Goal: Task Accomplishment & Management: Complete application form

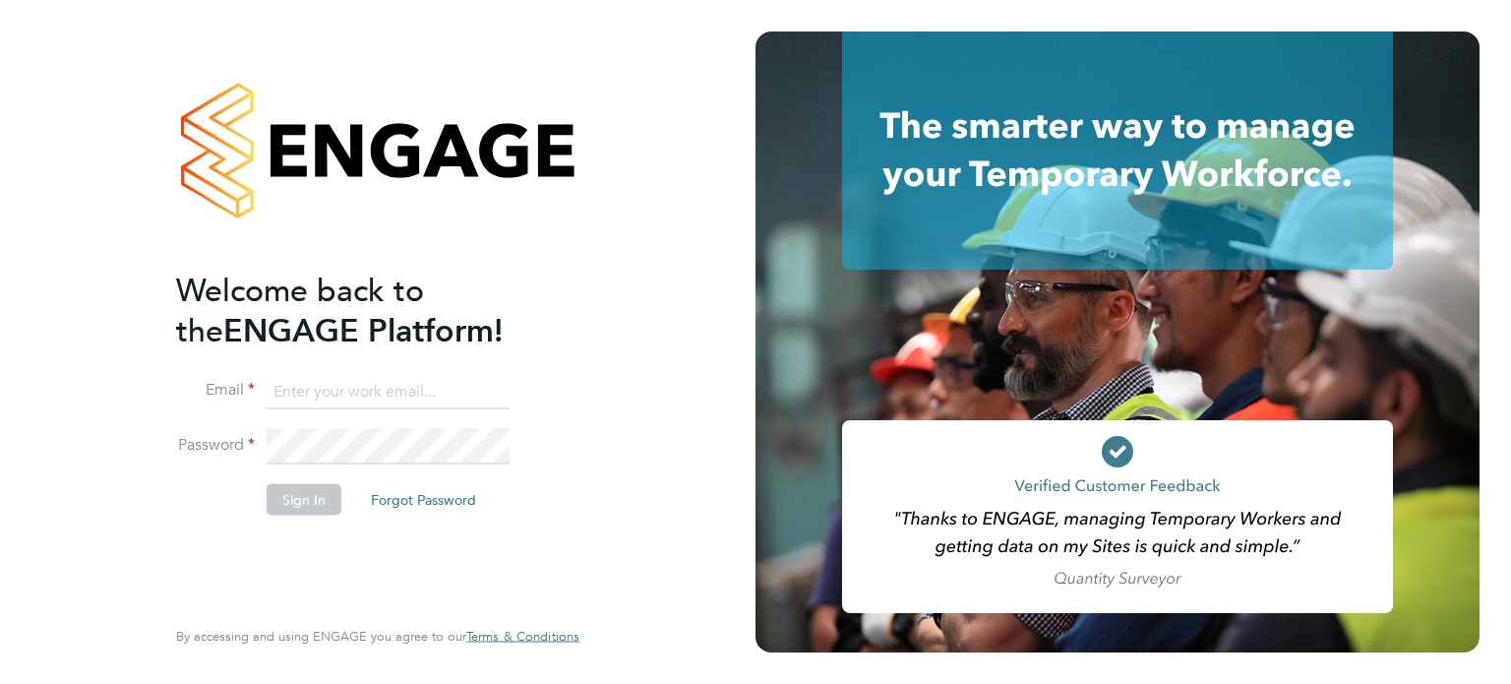
type input "[PERSON_NAME][EMAIL_ADDRESS][PERSON_NAME][DOMAIN_NAME]"
click at [311, 493] on button "Sign In" at bounding box center [304, 498] width 75 height 31
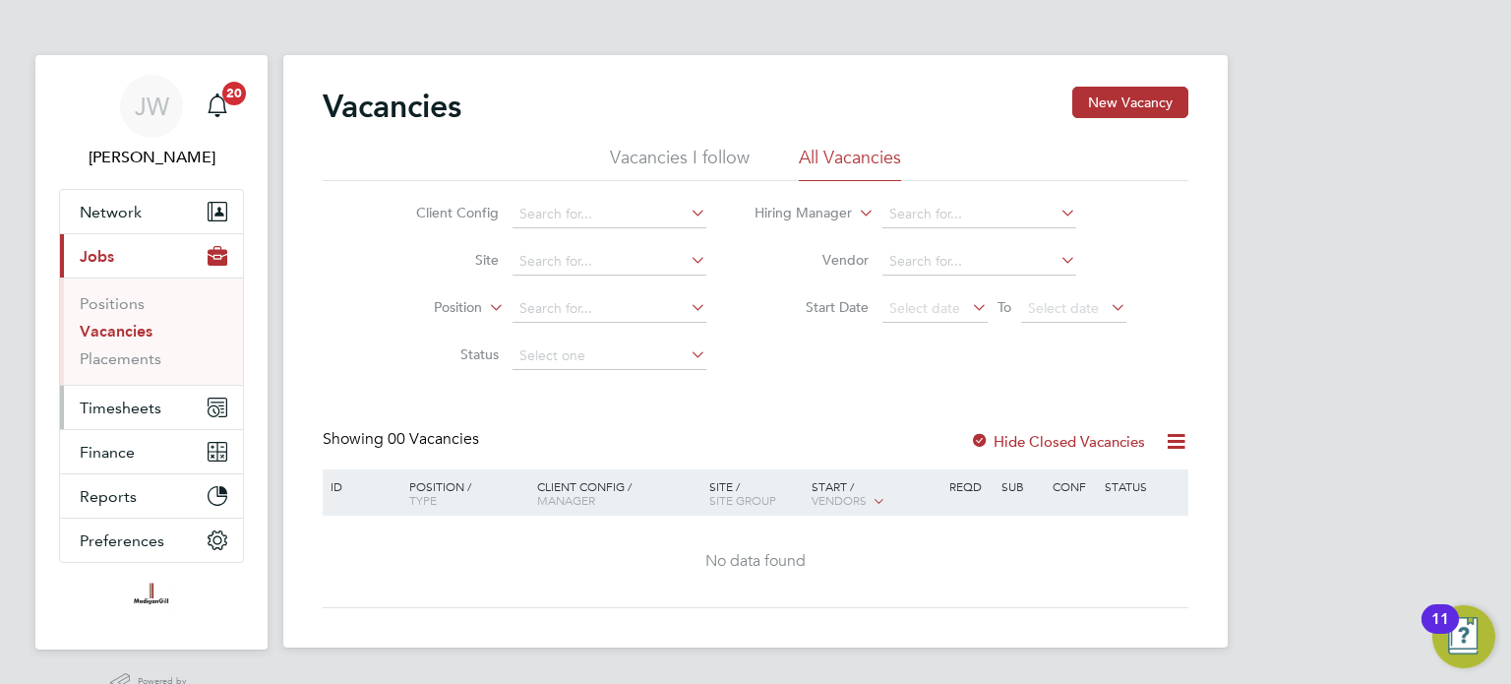
click at [129, 404] on span "Timesheets" at bounding box center [121, 407] width 82 height 19
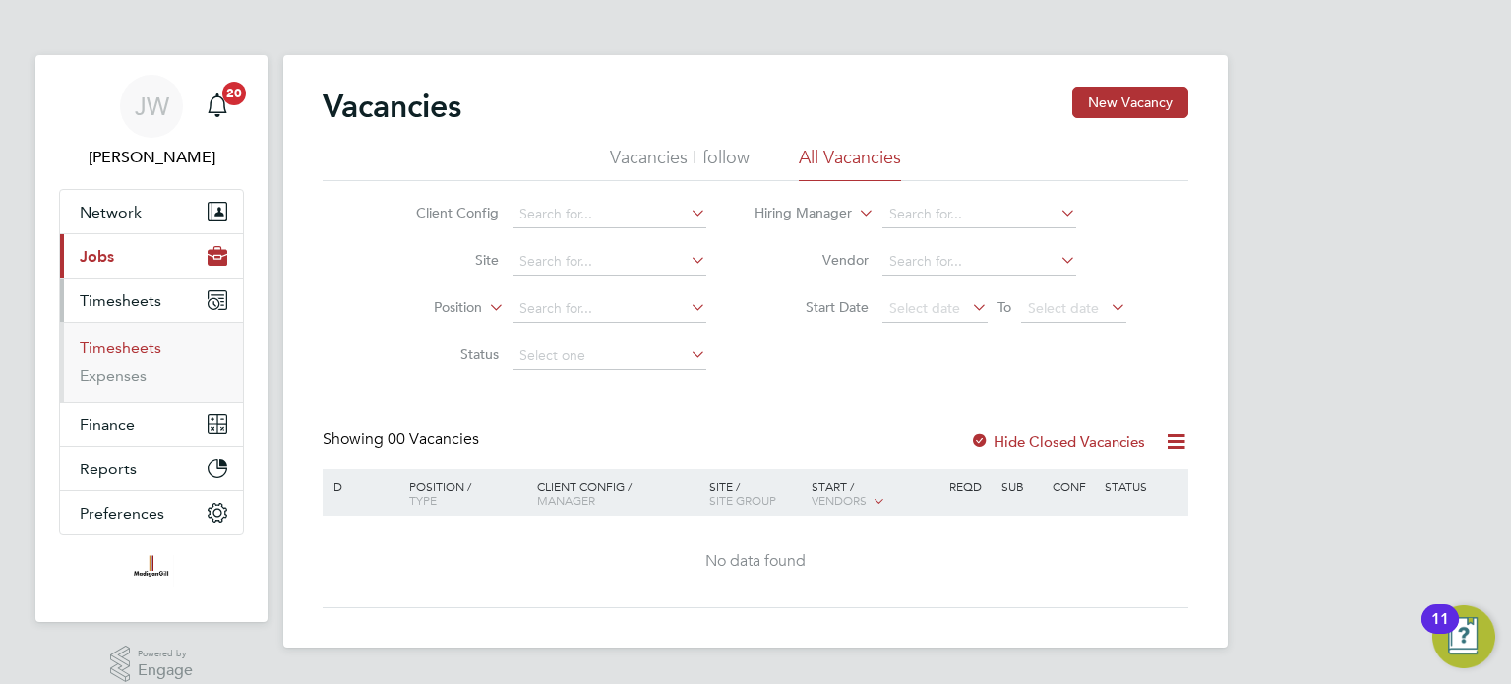
click at [136, 348] on link "Timesheets" at bounding box center [121, 347] width 82 height 19
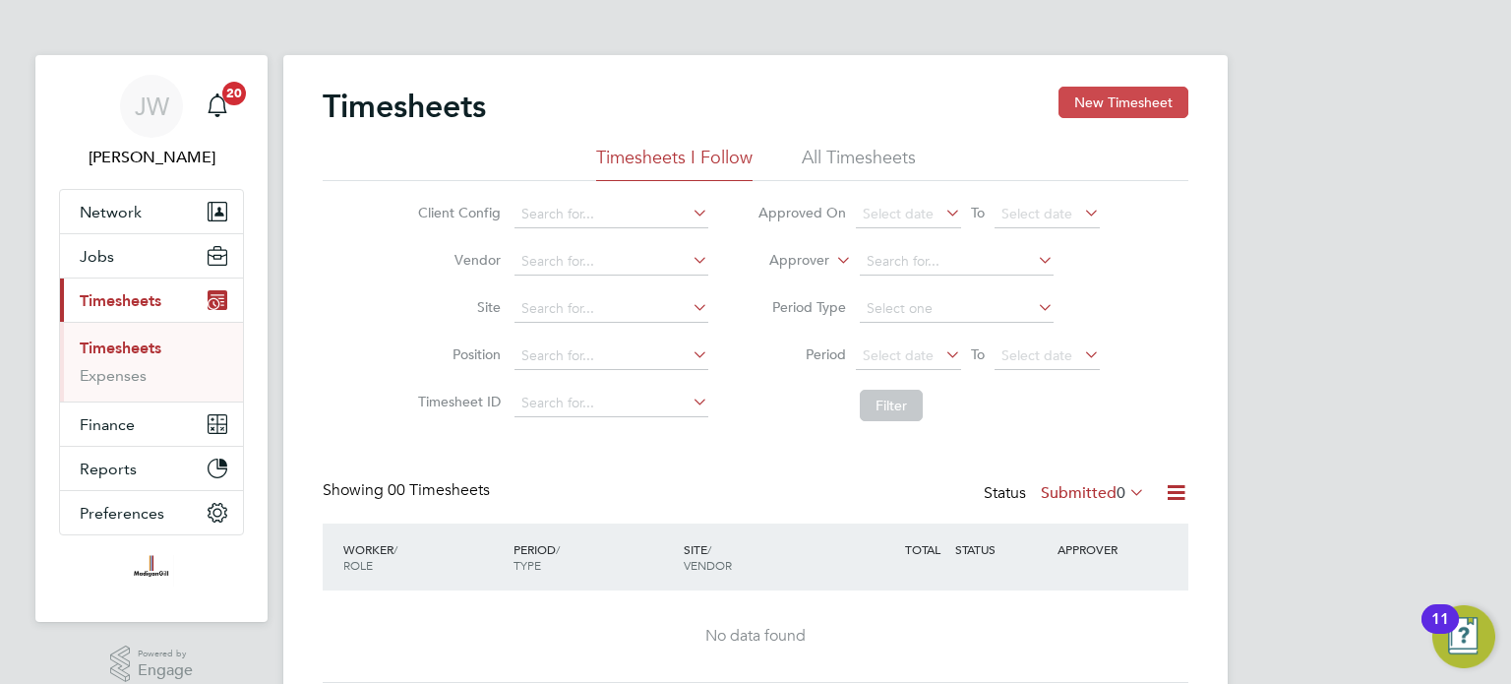
click at [1102, 109] on button "New Timesheet" at bounding box center [1124, 102] width 130 height 31
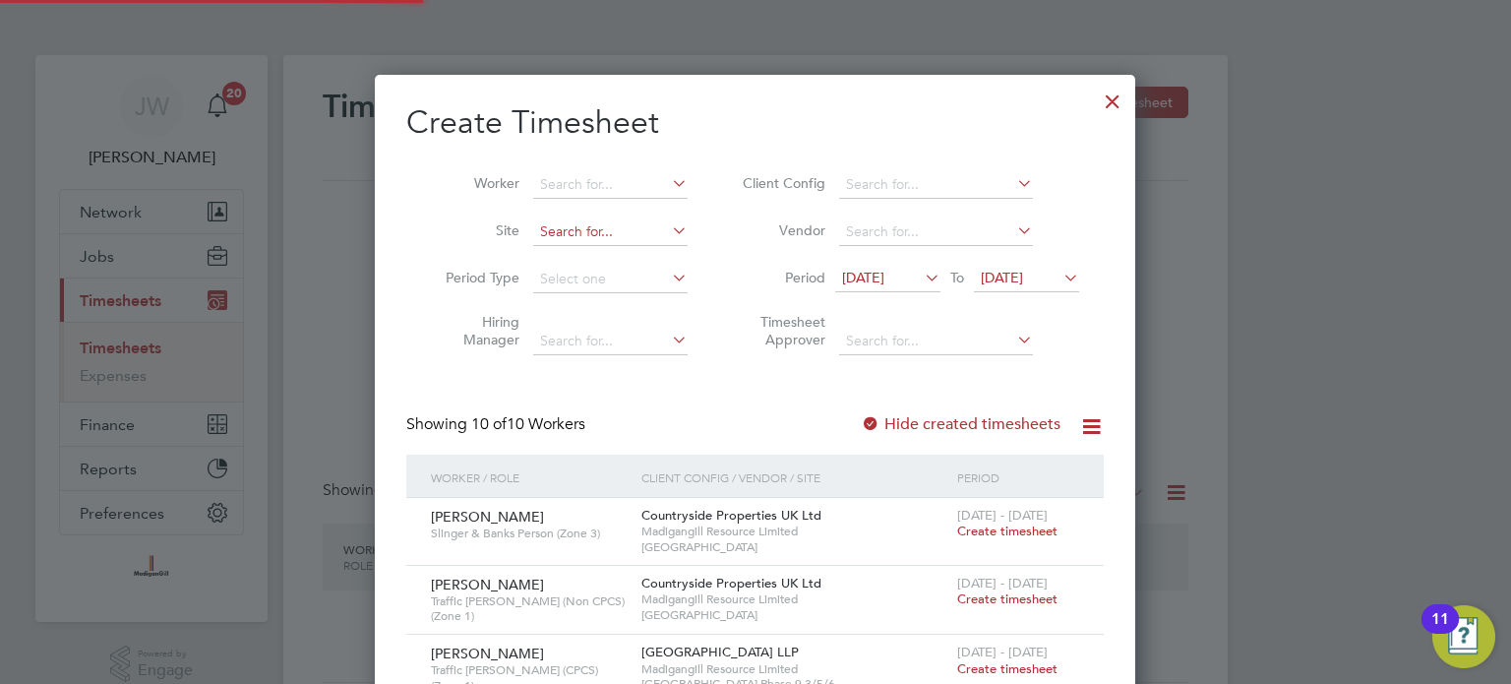
scroll to position [1341, 762]
click at [574, 182] on input at bounding box center [610, 185] width 154 height 28
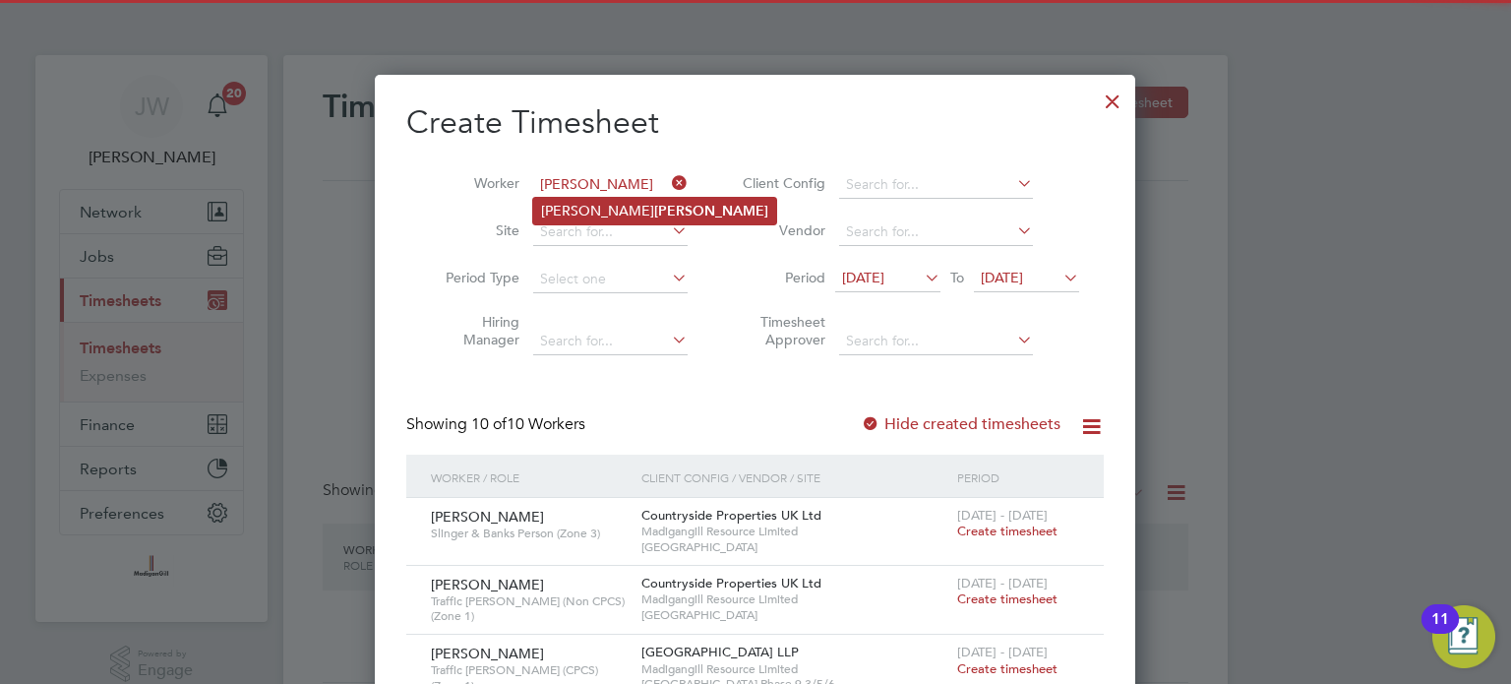
click at [577, 207] on li "Mohammed Baig" at bounding box center [654, 211] width 243 height 27
type input "Mohammed Baig"
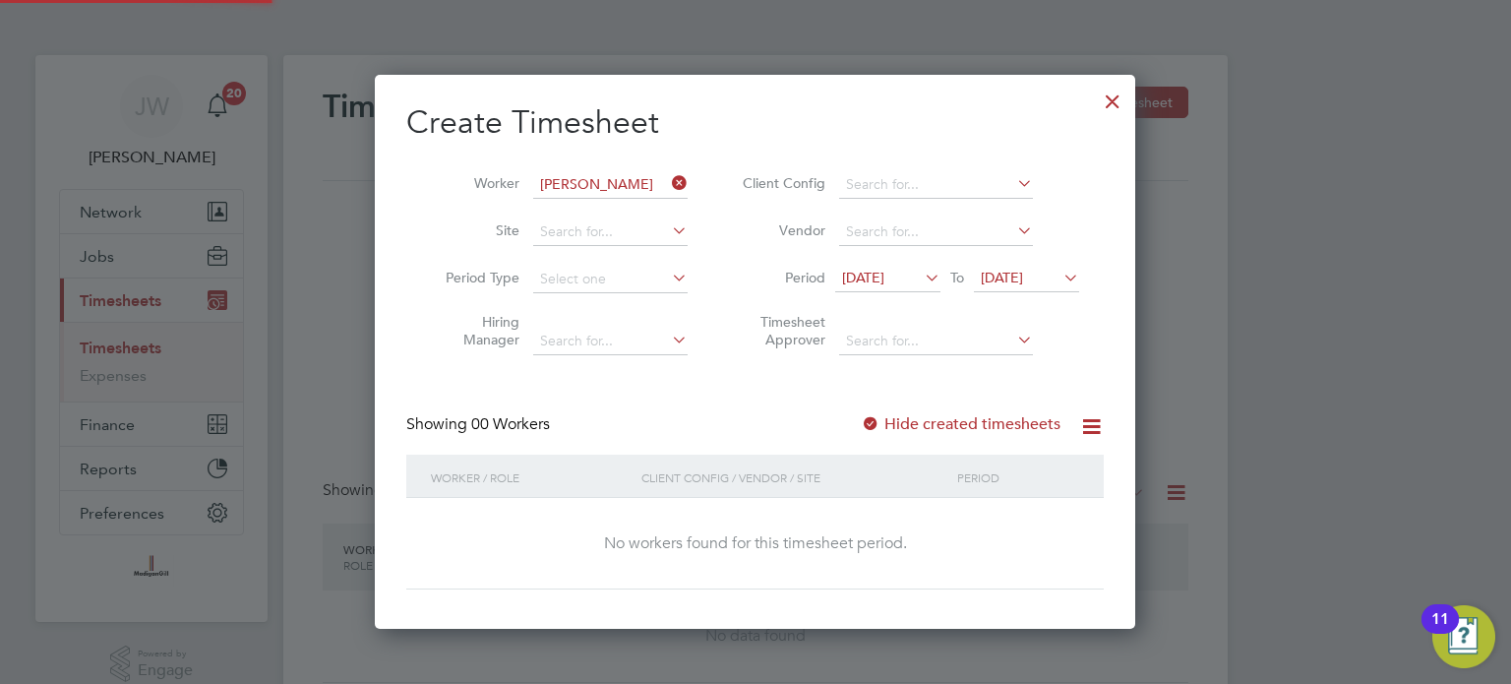
scroll to position [10, 10]
click at [668, 178] on icon at bounding box center [668, 183] width 0 height 28
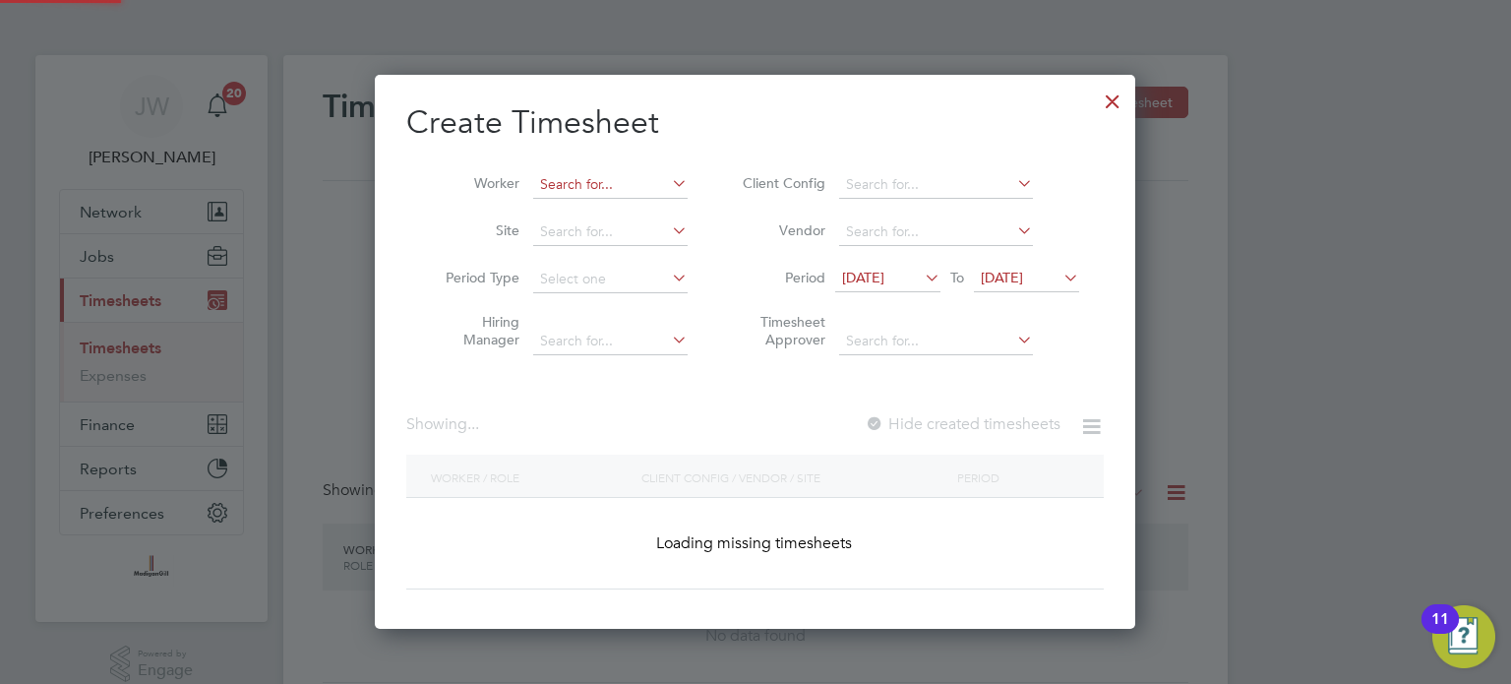
scroll to position [1341, 762]
click at [613, 190] on input at bounding box center [610, 185] width 154 height 28
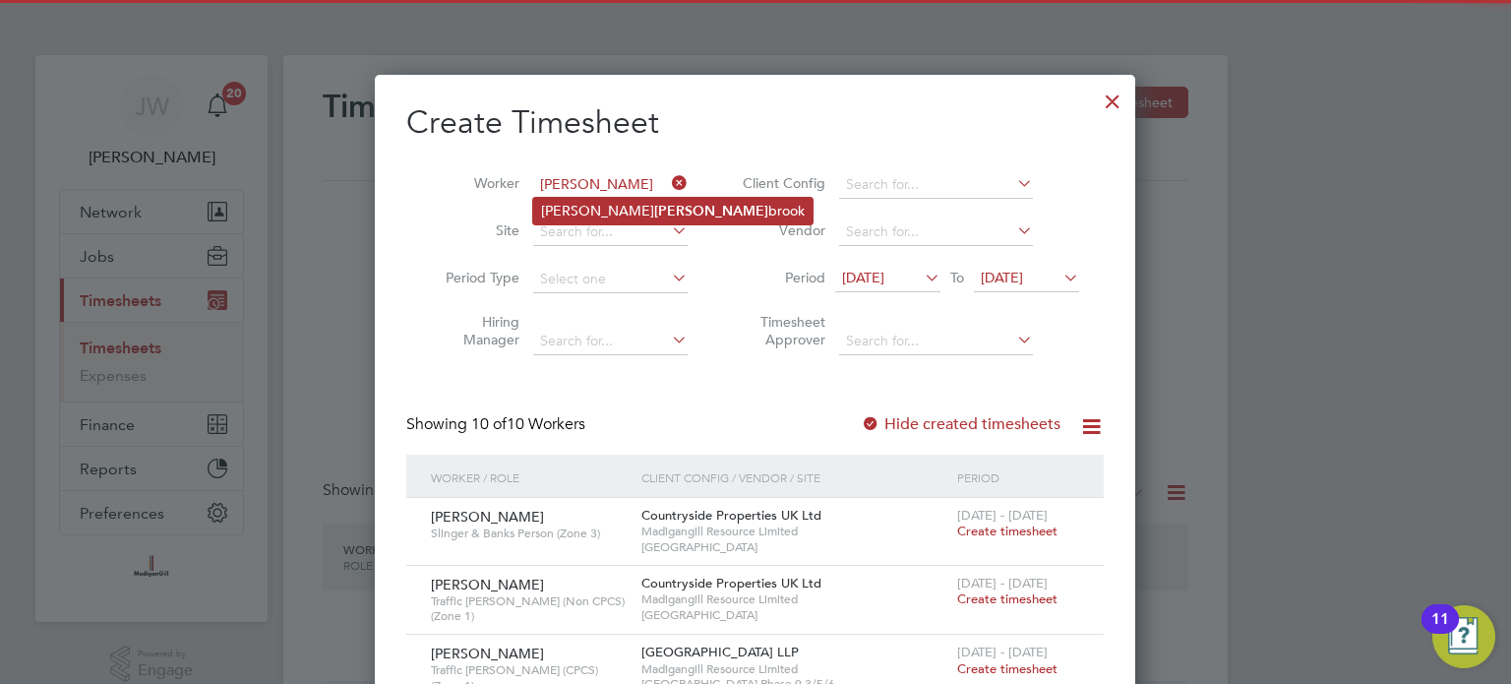
click at [654, 212] on b "Missel" at bounding box center [711, 211] width 114 height 17
type input "Adam Misselbrook"
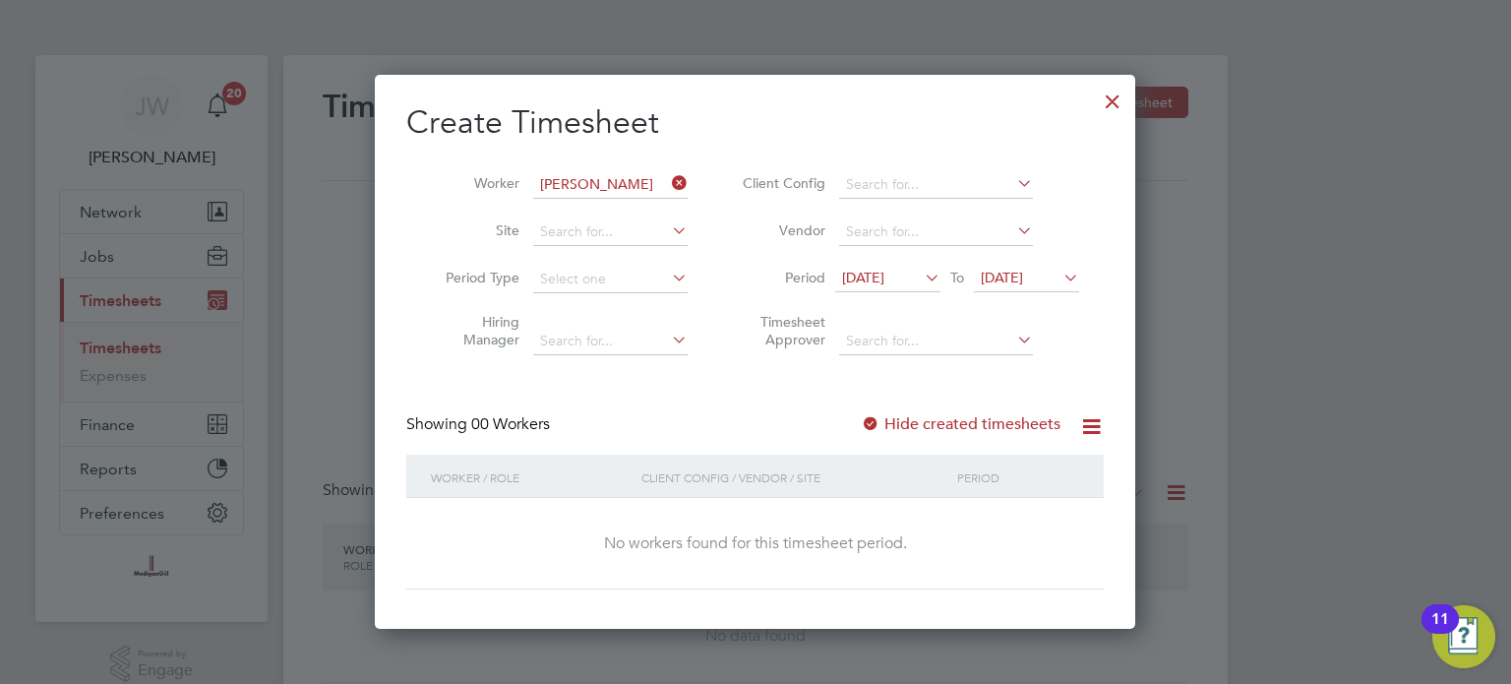
scroll to position [10, 10]
click at [921, 277] on icon at bounding box center [921, 278] width 0 height 28
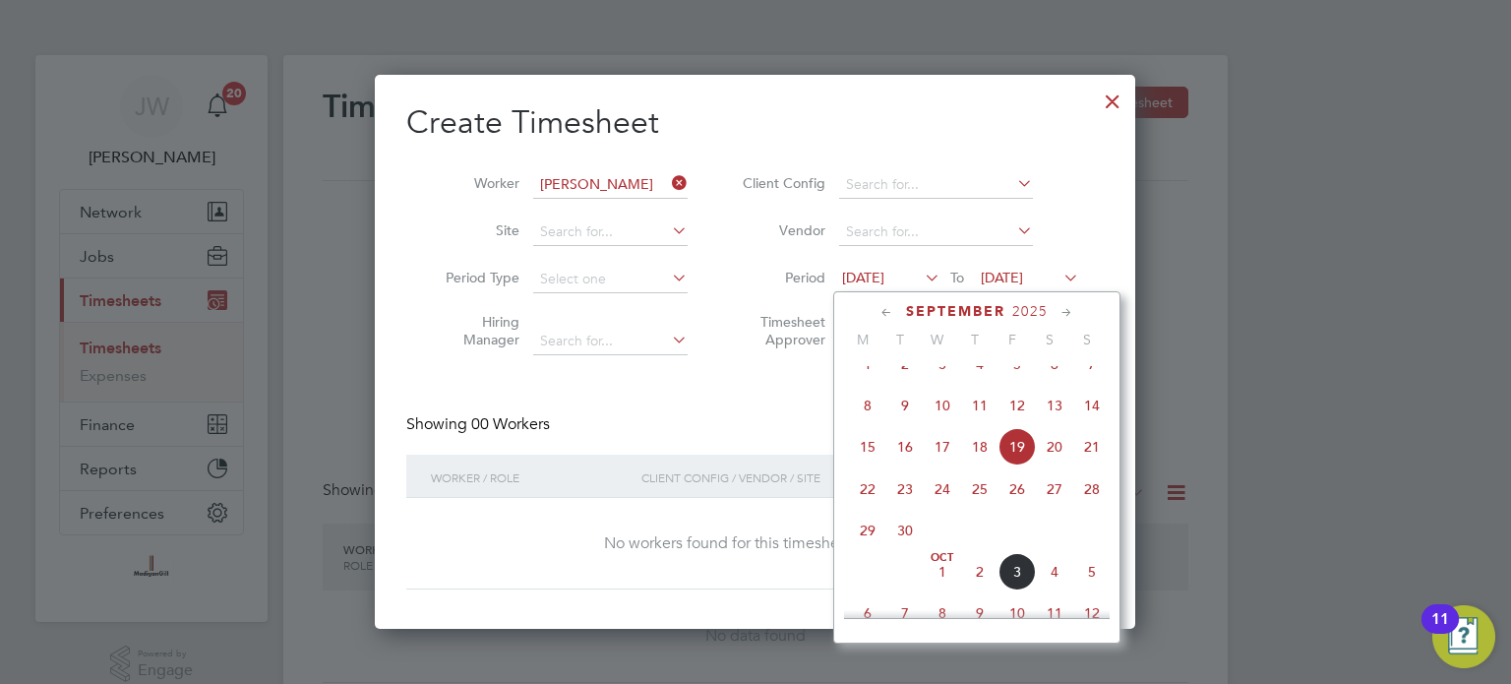
click at [861, 546] on span "29" at bounding box center [867, 530] width 37 height 37
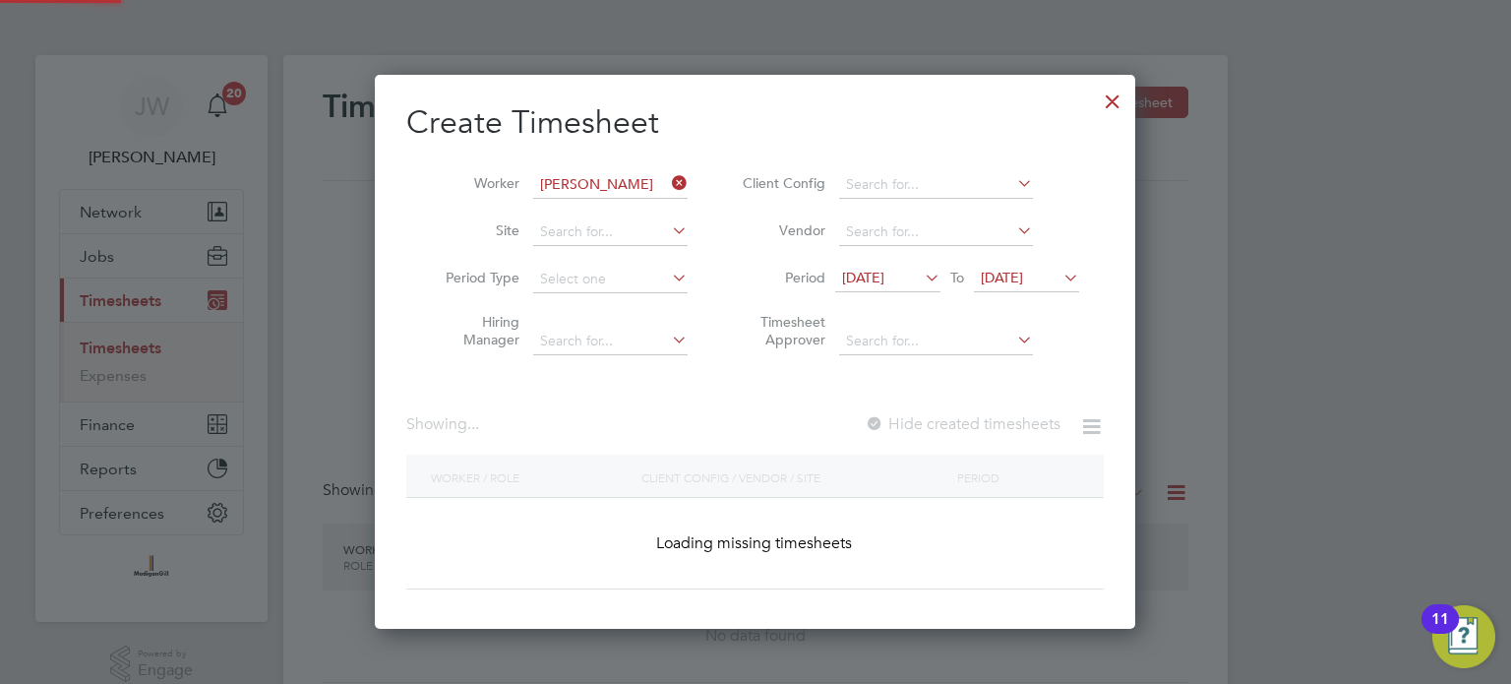
scroll to position [529, 762]
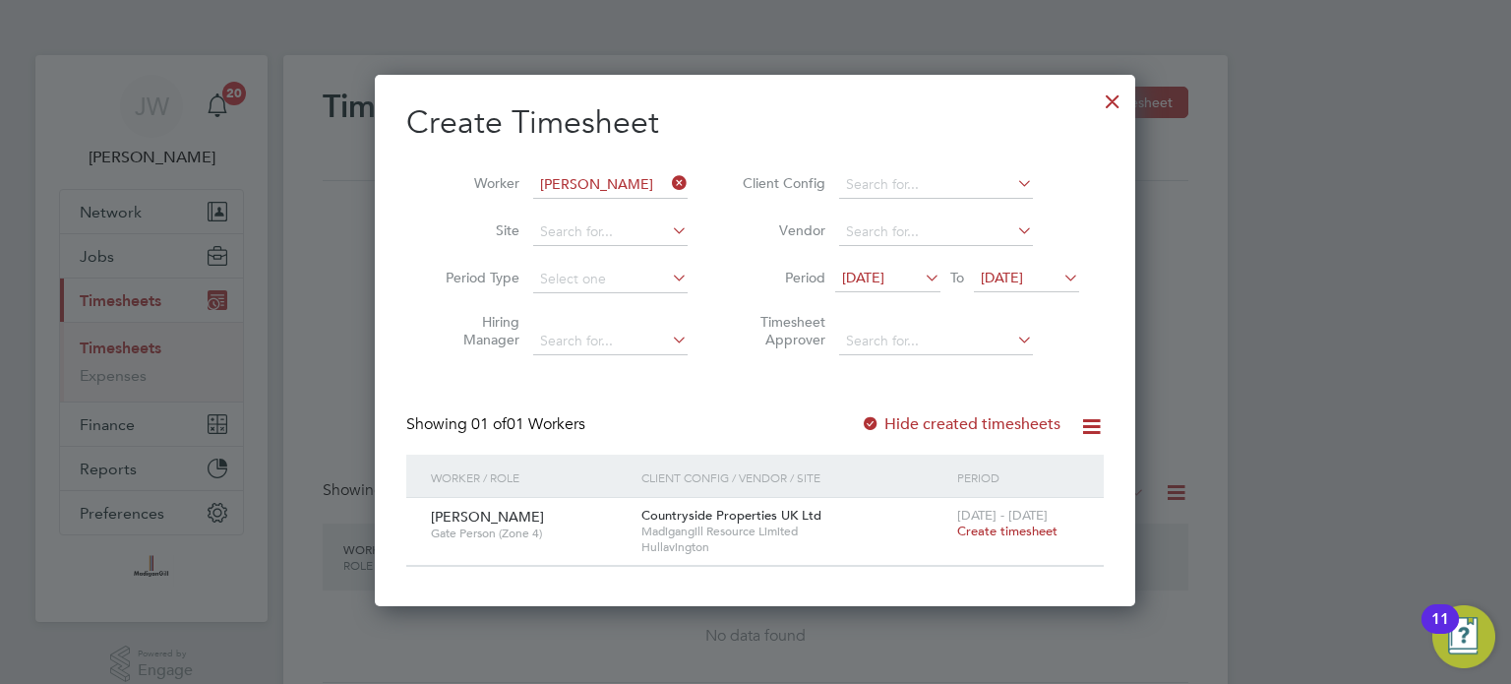
click at [1060, 278] on icon at bounding box center [1060, 278] width 0 height 28
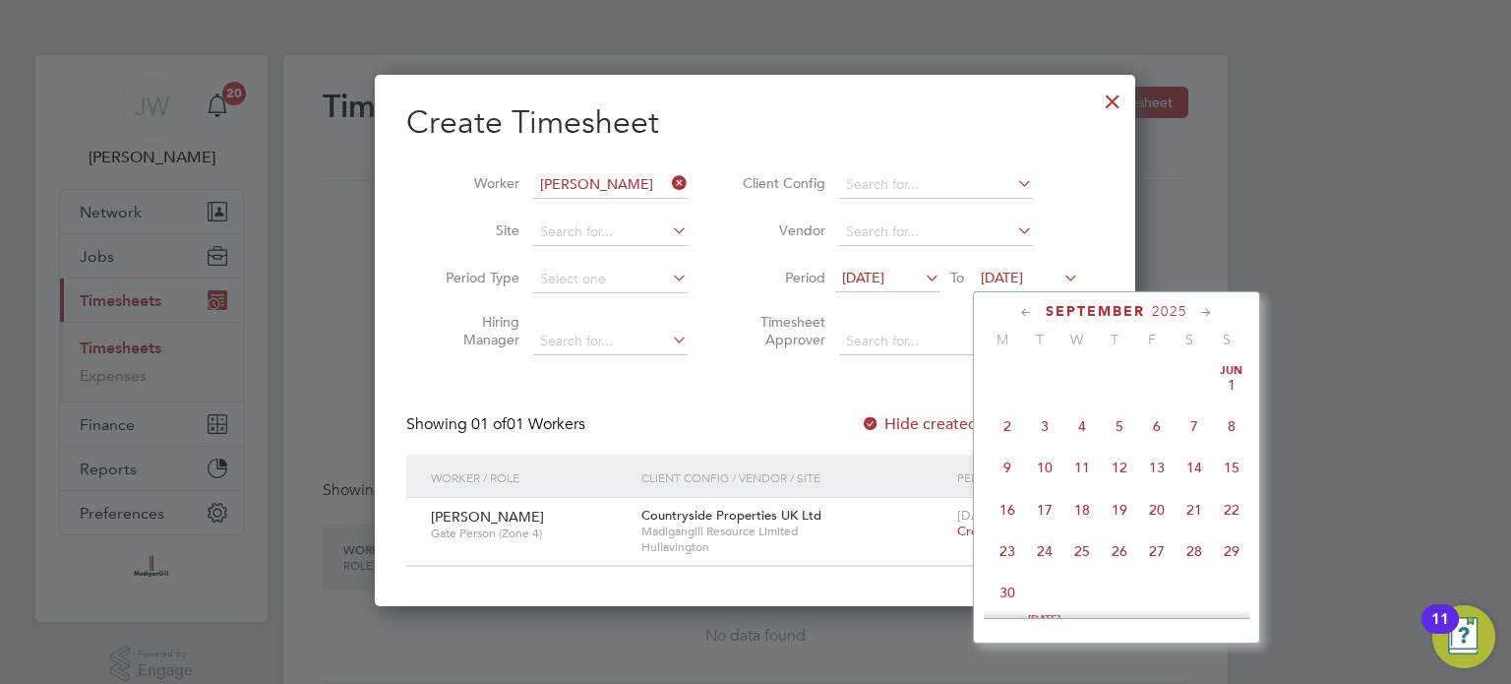
scroll to position [770, 0]
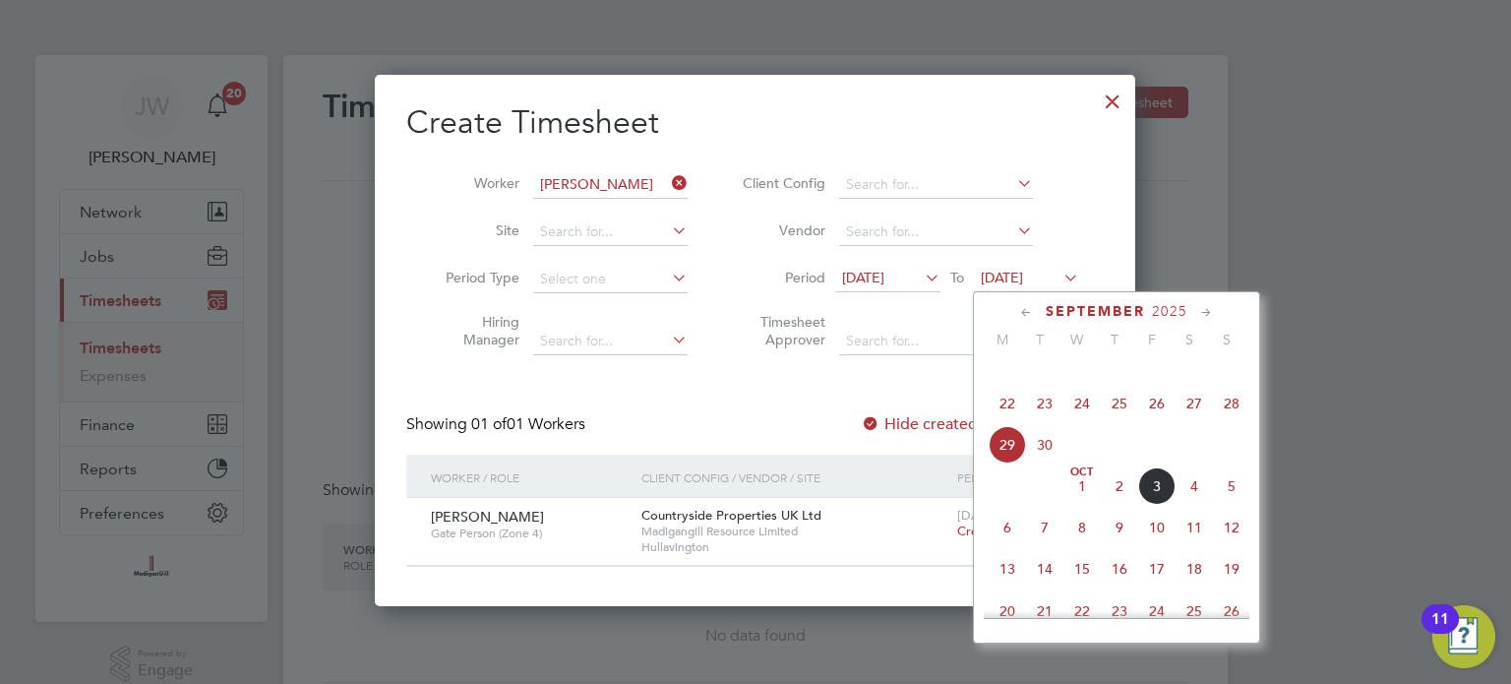
click at [1227, 503] on span "5" at bounding box center [1231, 485] width 37 height 37
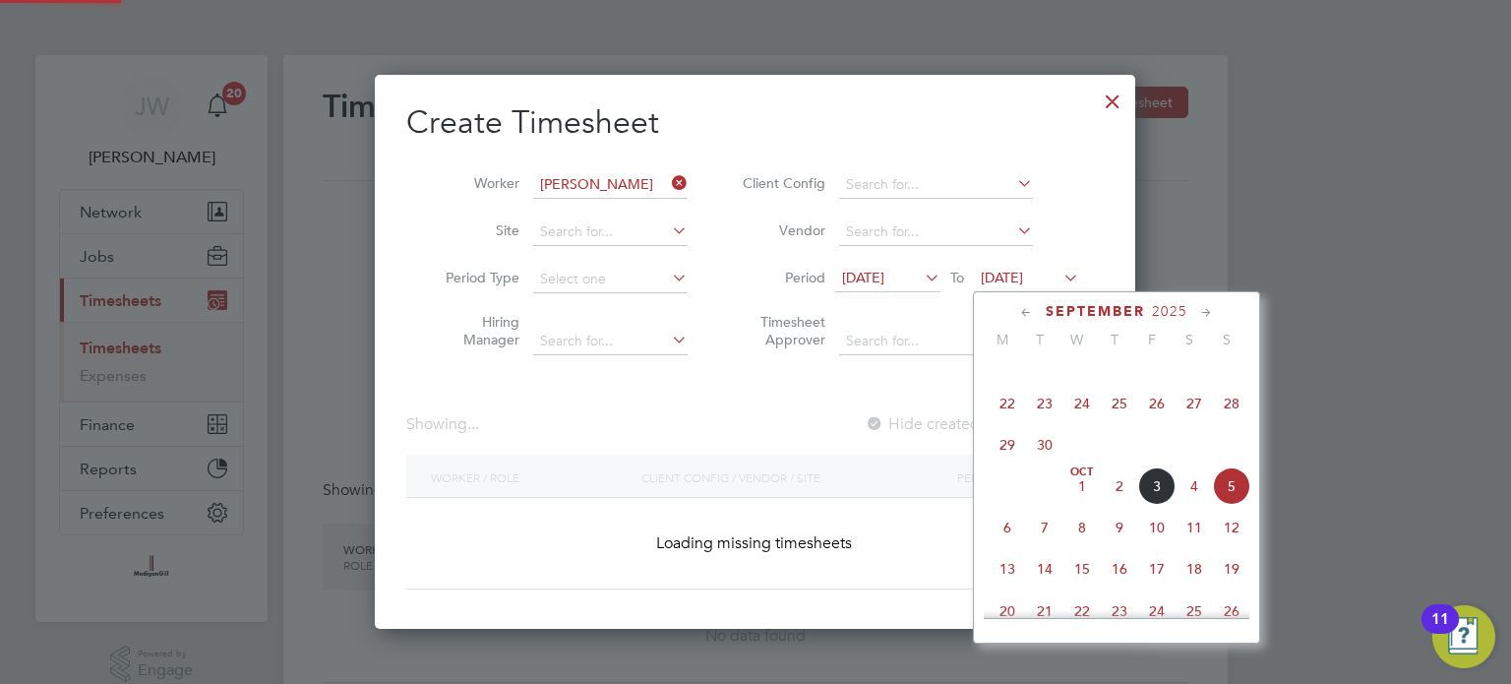
scroll to position [529, 762]
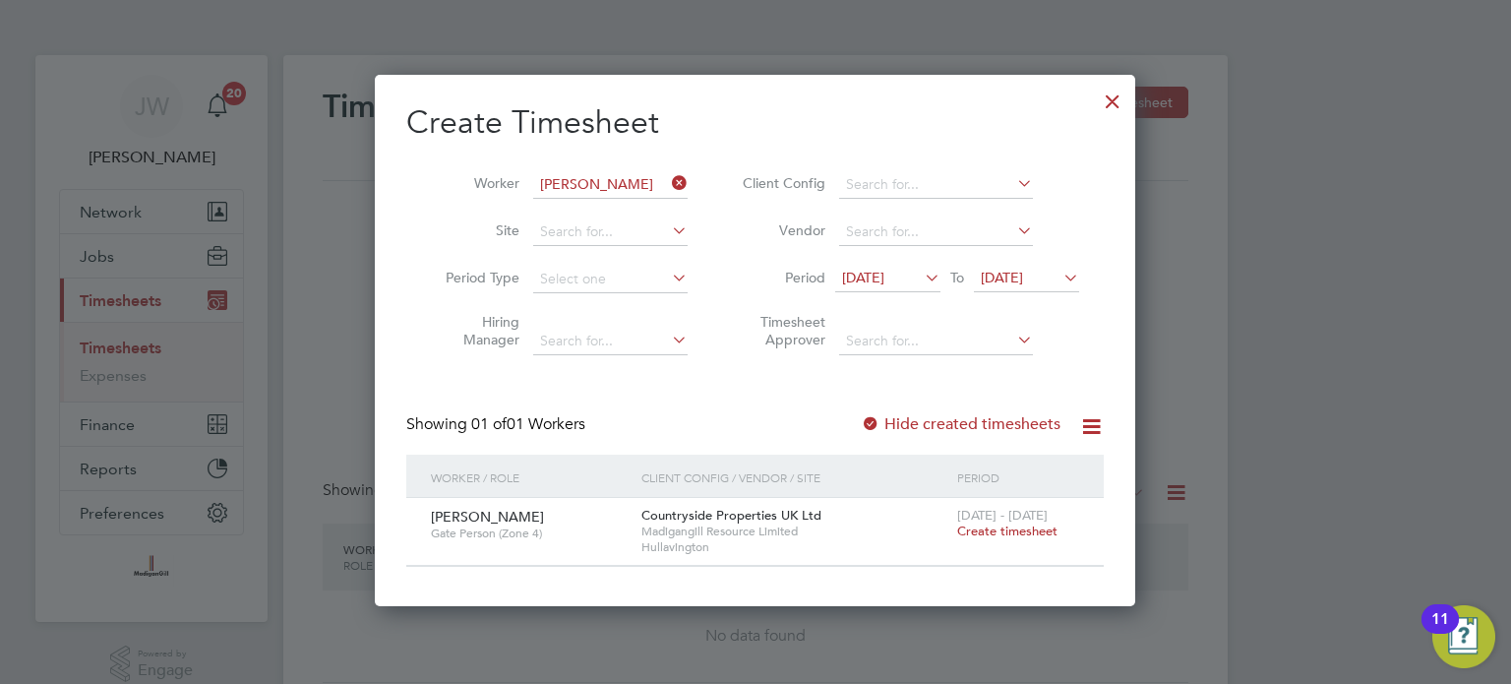
click at [1015, 527] on span "Create timesheet" at bounding box center [1007, 530] width 100 height 17
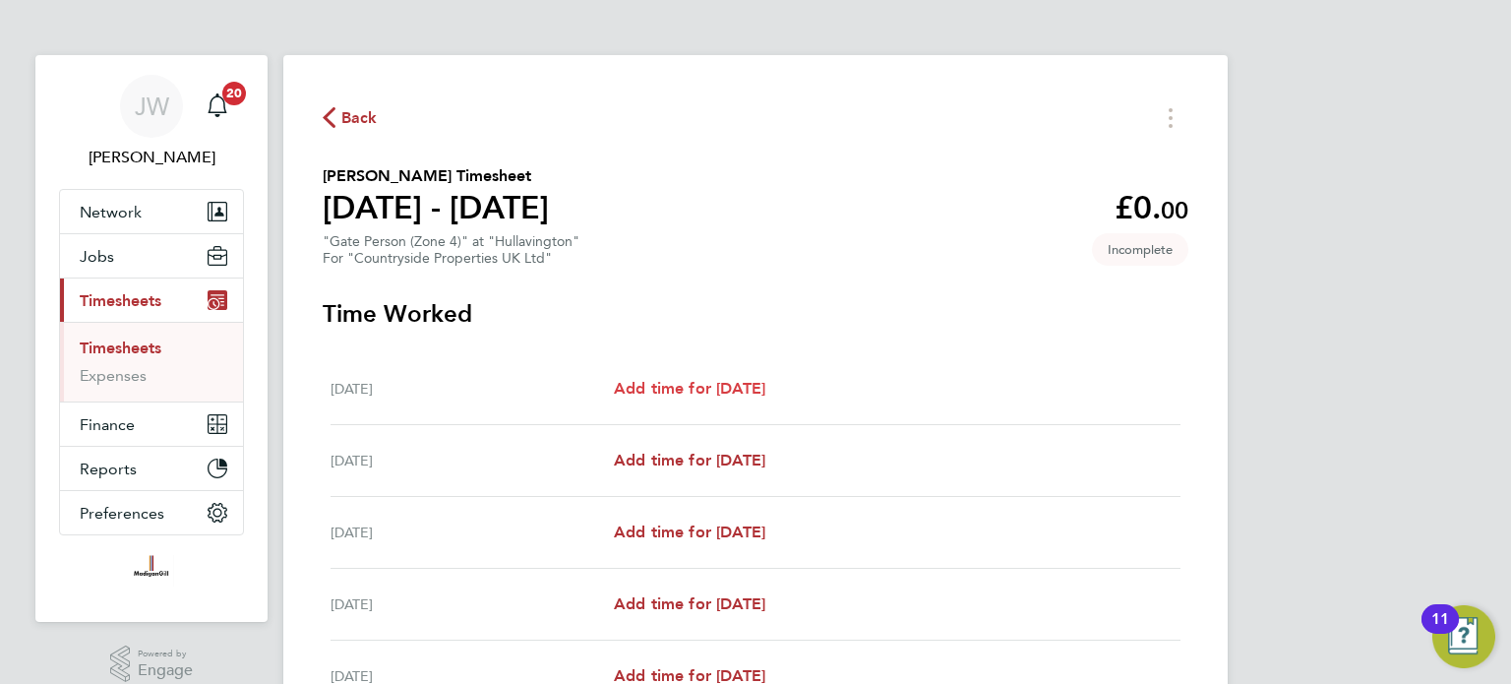
click at [714, 394] on span "Add time for Mon 29 Sep" at bounding box center [690, 388] width 152 height 19
select select "60"
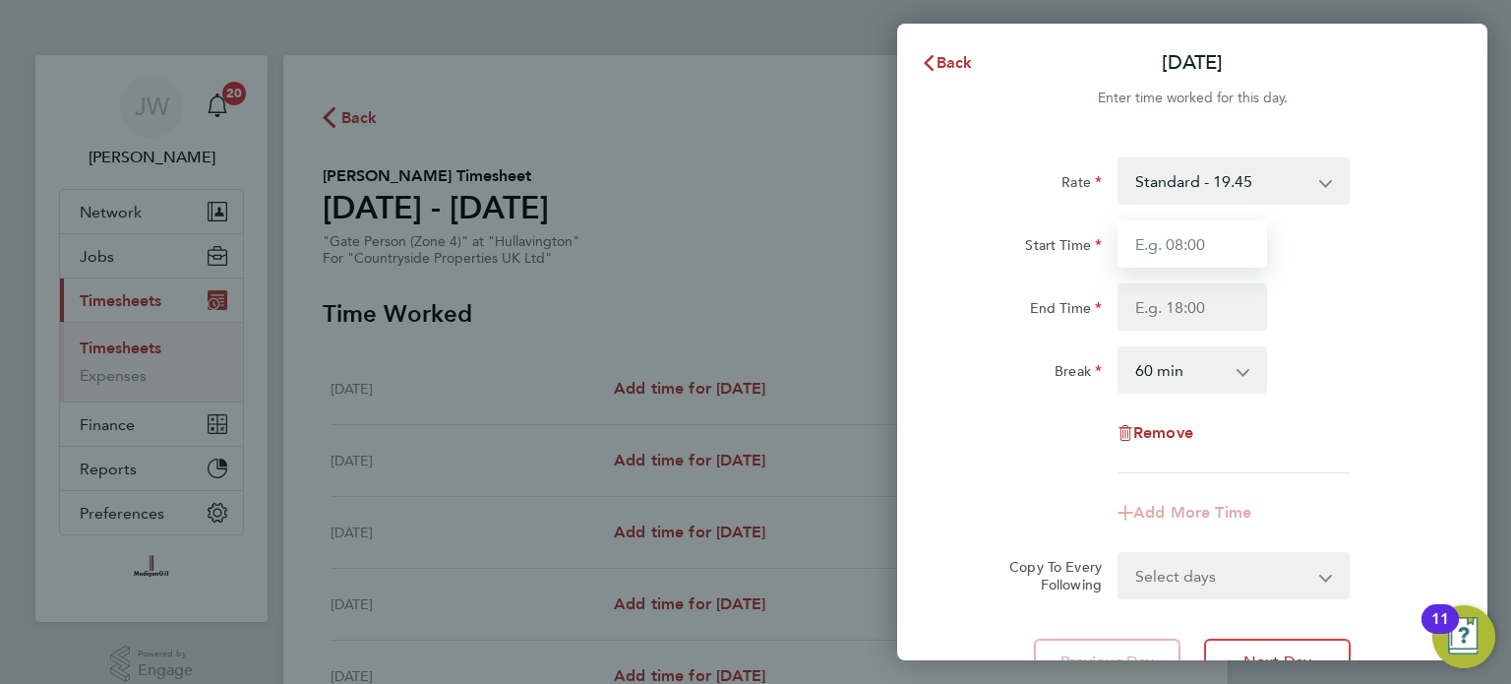
click at [1204, 242] on input "Start Time" at bounding box center [1193, 243] width 150 height 47
type input "07:30"
click at [1162, 301] on input "End Time" at bounding box center [1193, 306] width 150 height 47
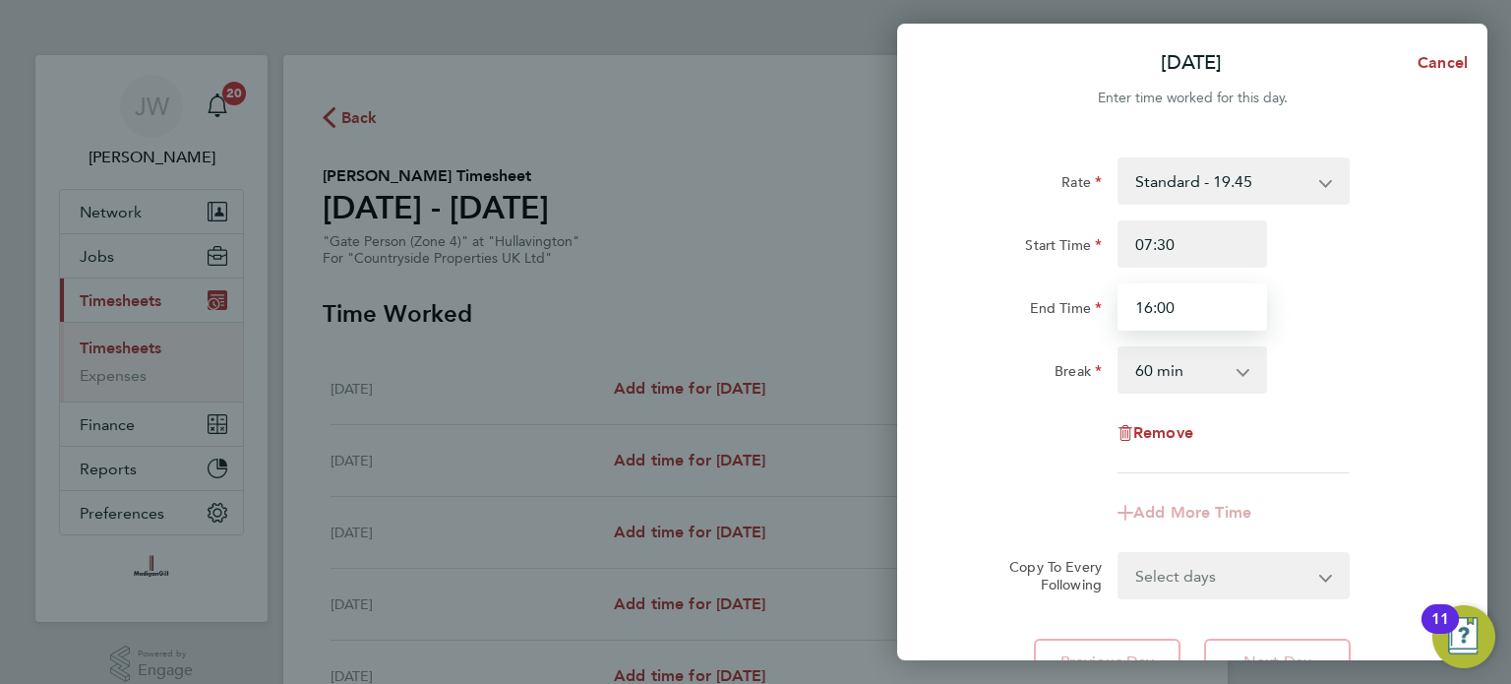
type input "16:00"
click at [1246, 363] on app-icon-cross-button at bounding box center [1254, 369] width 24 height 43
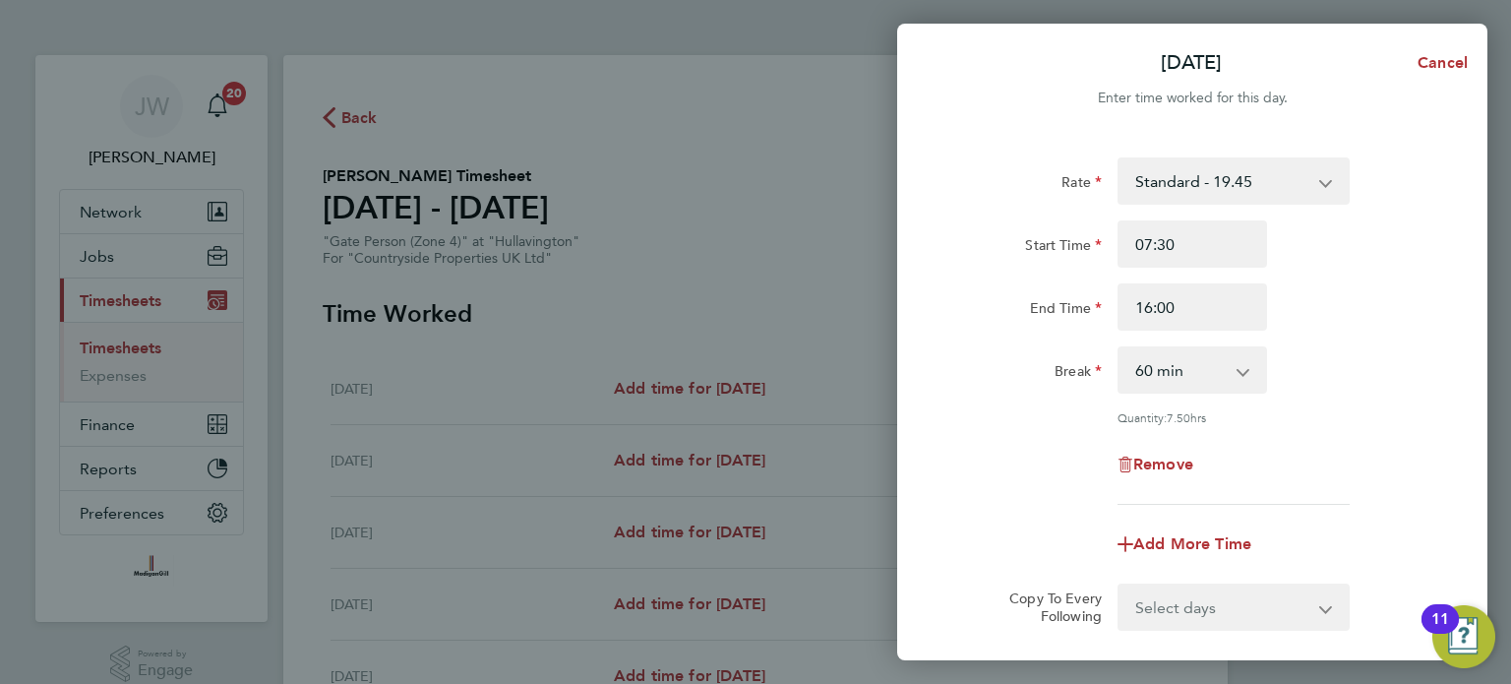
click at [1240, 374] on select "0 min 15 min 30 min 45 min 60 min 75 min 90 min" at bounding box center [1181, 369] width 122 height 43
select select "30"
click at [1120, 348] on select "0 min 15 min 30 min 45 min 60 min 75 min 90 min" at bounding box center [1181, 369] width 122 height 43
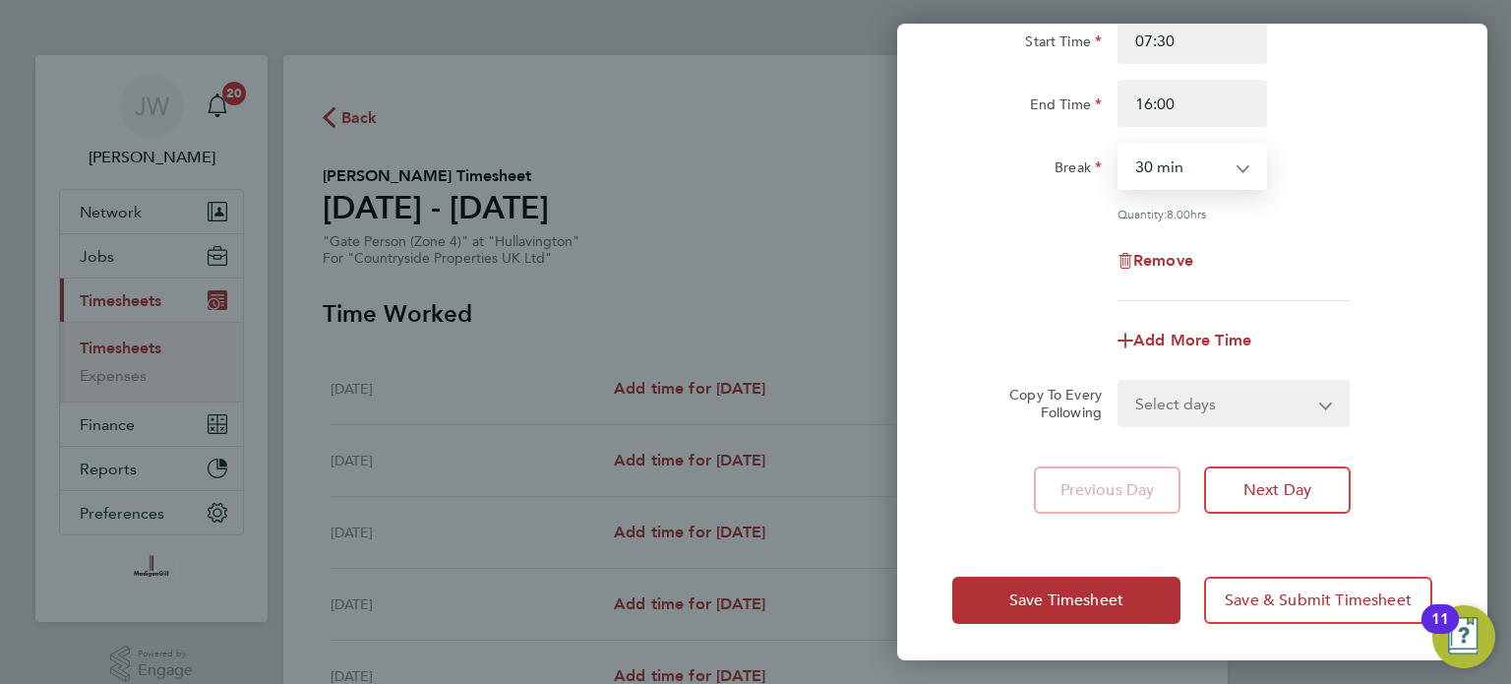
click at [1192, 402] on select "Select days Day Weekday (Mon-Fri) Weekend (Sat-Sun) Tuesday Wednesday Thursday …" at bounding box center [1223, 403] width 207 height 43
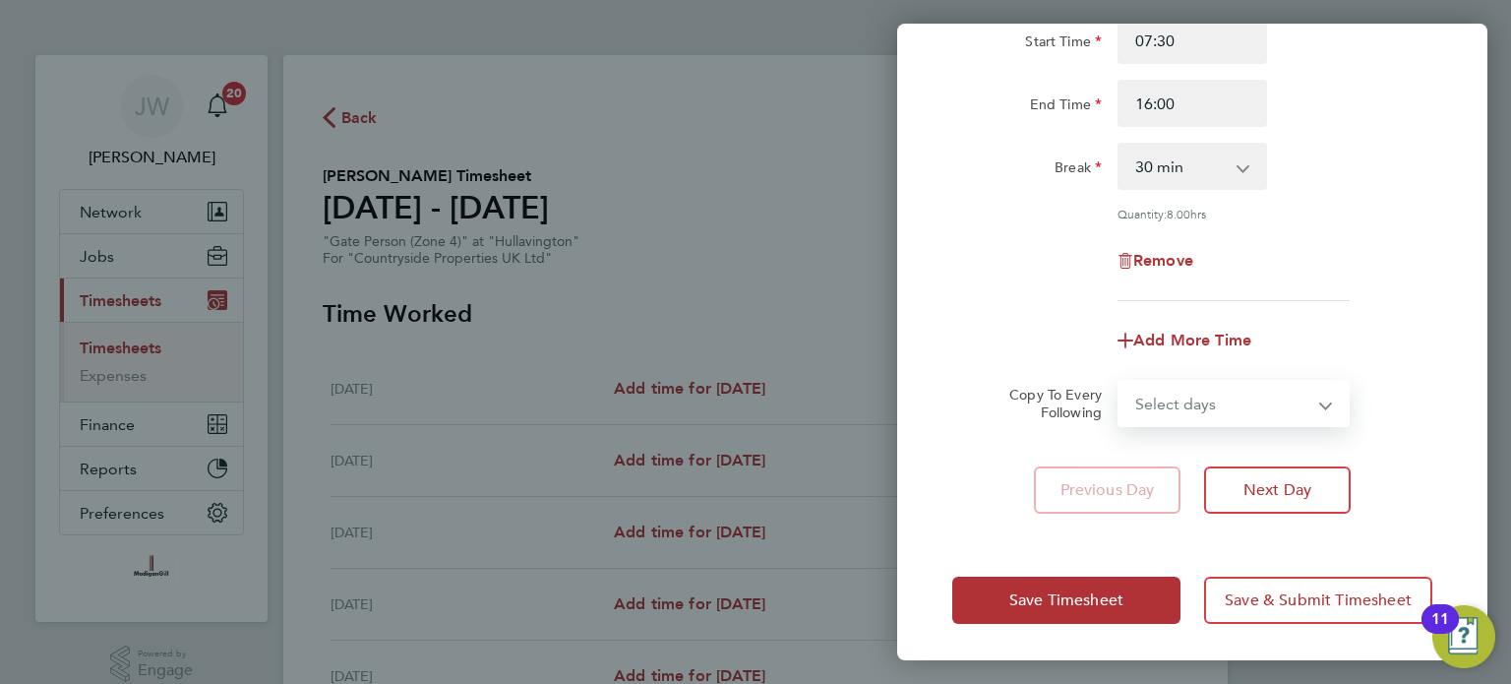
select select "WEEKDAY"
click at [1120, 382] on select "Select days Day Weekday (Mon-Fri) Weekend (Sat-Sun) Tuesday Wednesday Thursday …" at bounding box center [1223, 403] width 207 height 43
select select "2025-10-05"
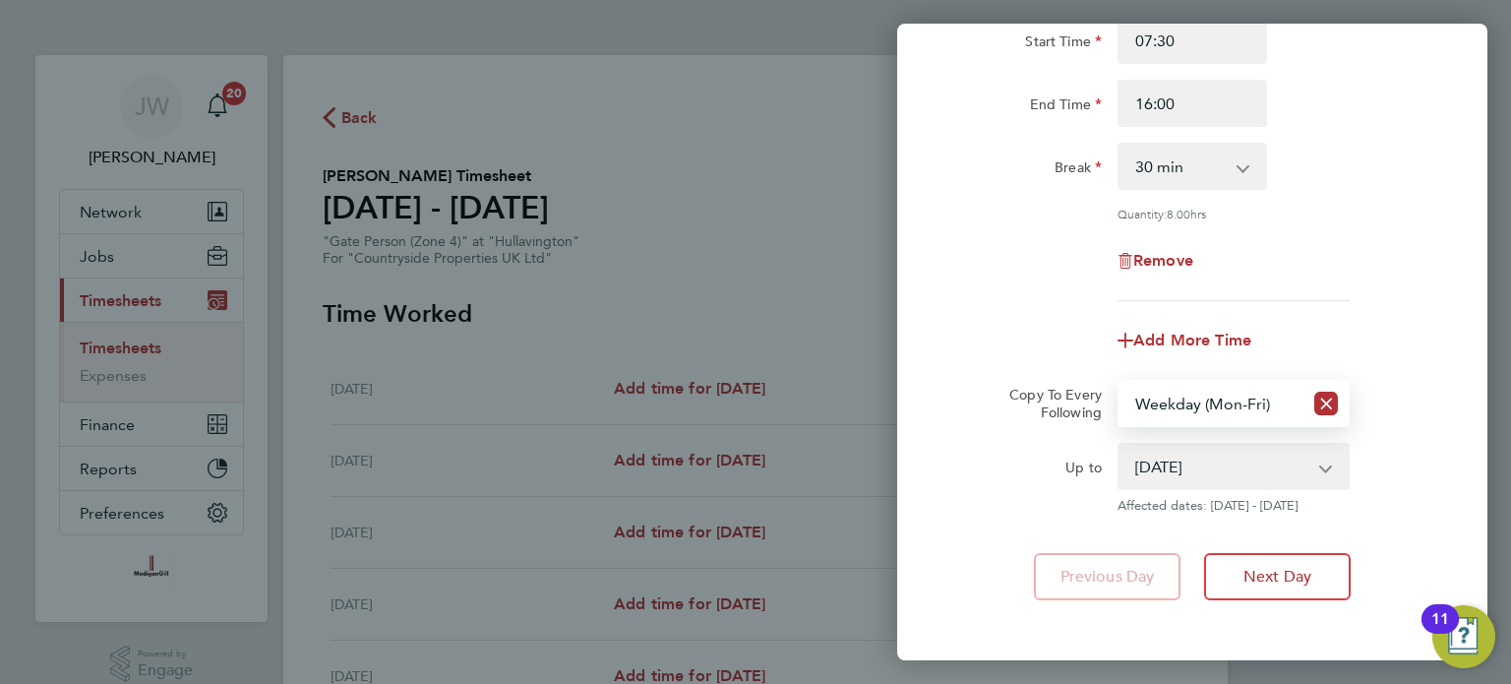
scroll to position [290, 0]
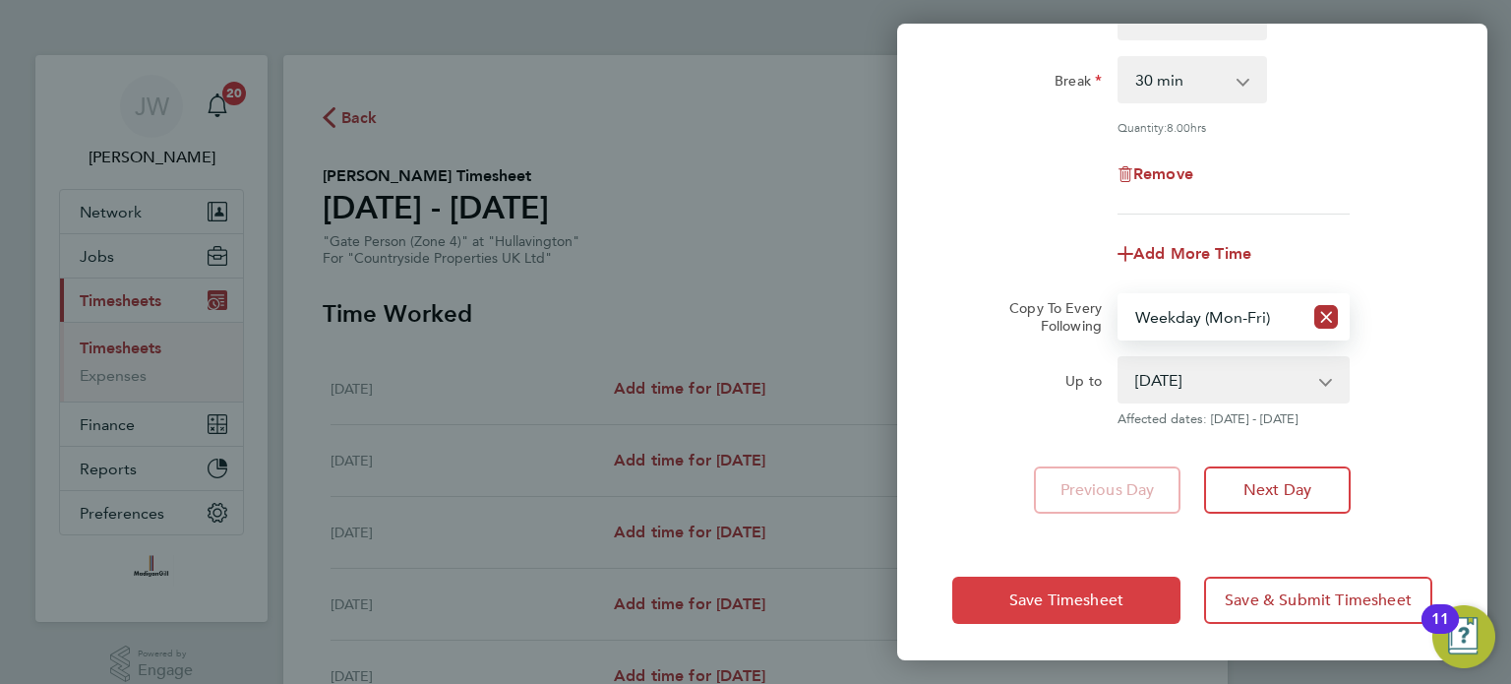
click at [1076, 590] on span "Save Timesheet" at bounding box center [1066, 600] width 114 height 20
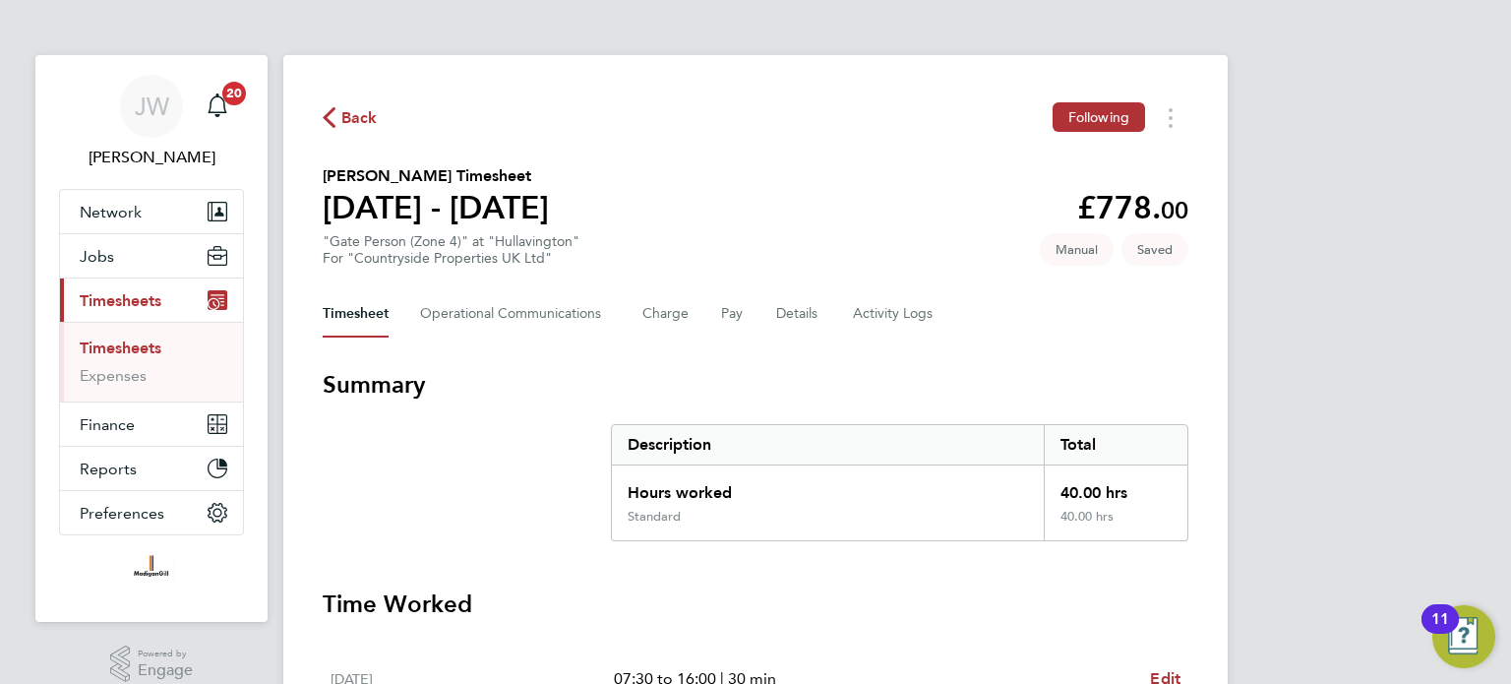
scroll to position [751, 0]
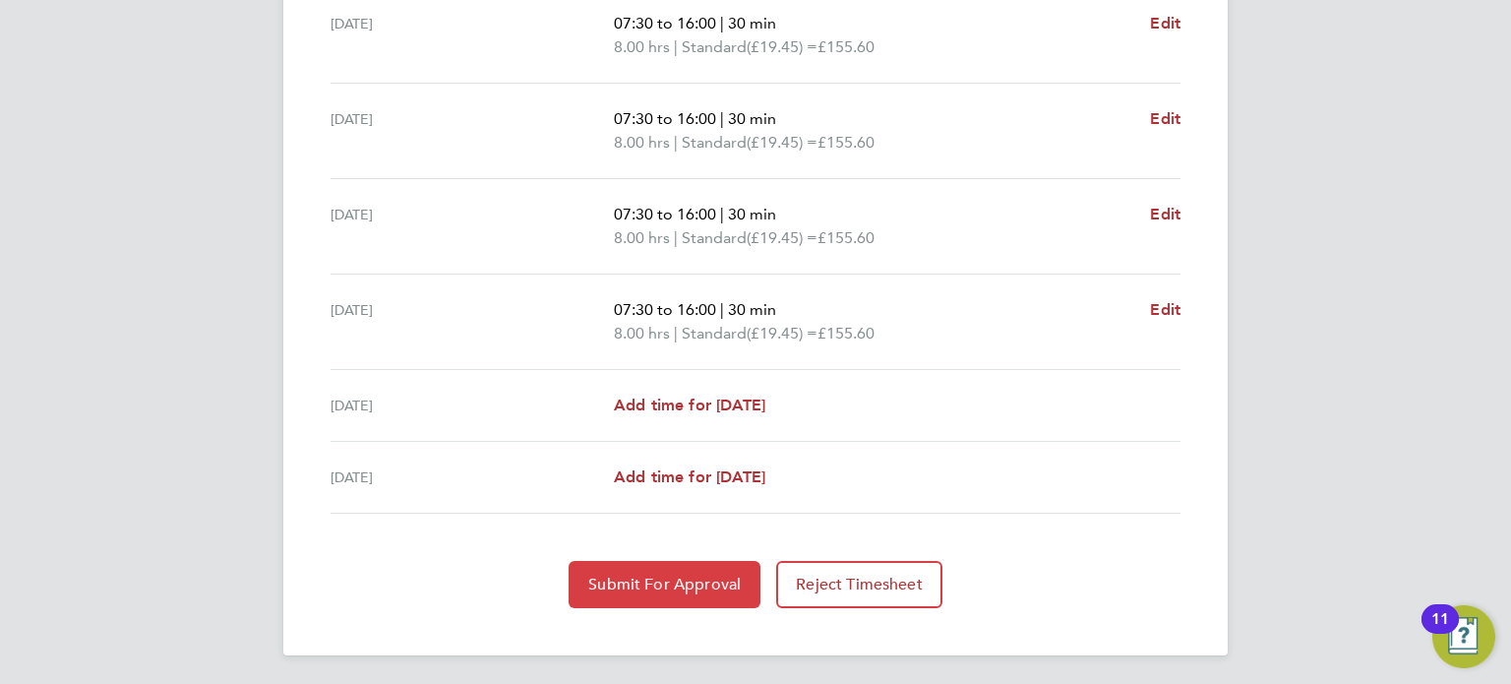
click at [670, 598] on button "Submit For Approval" at bounding box center [665, 584] width 192 height 47
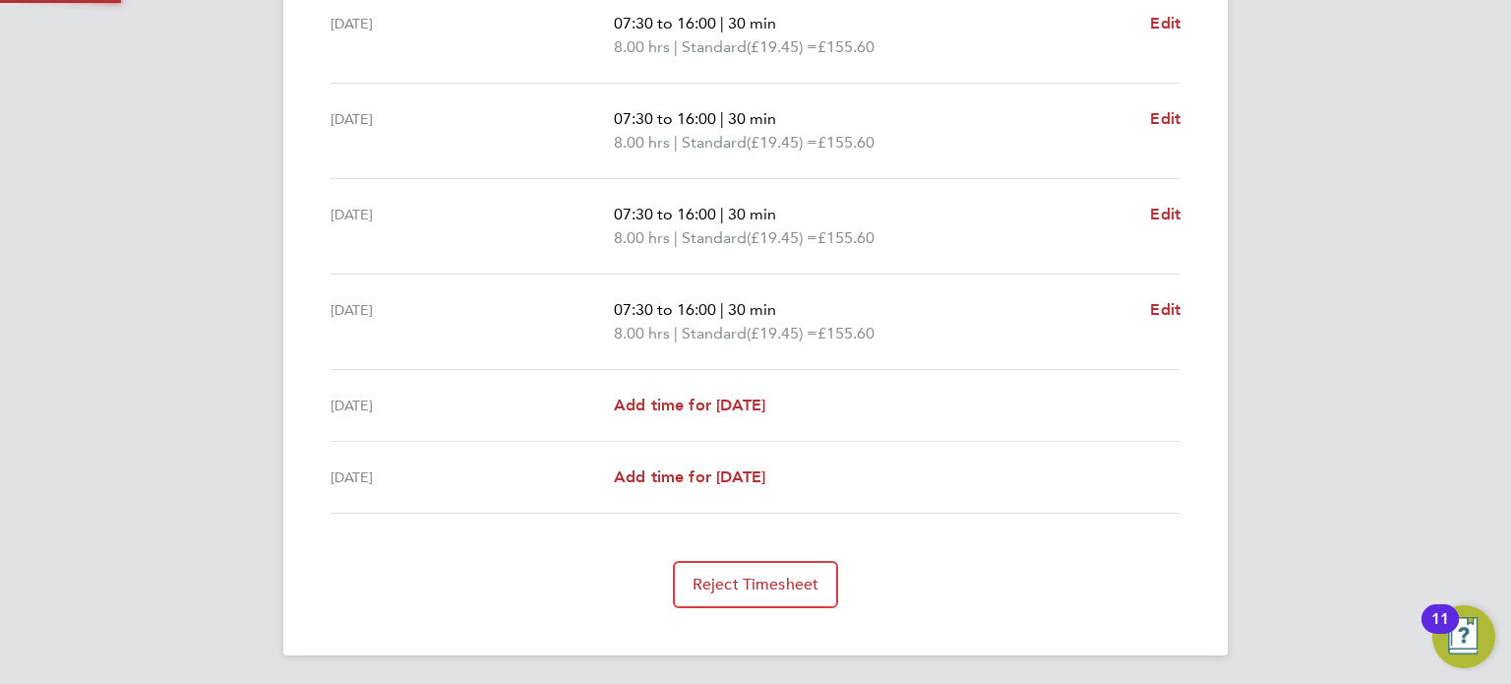
scroll to position [750, 0]
